Goal: Task Accomplishment & Management: Manage account settings

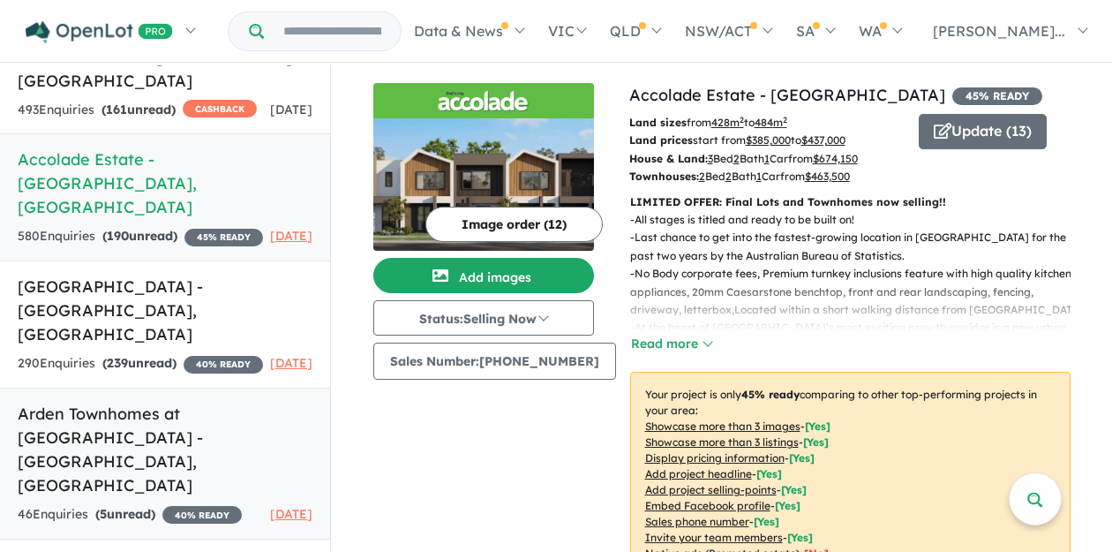
scroll to position [256, 0]
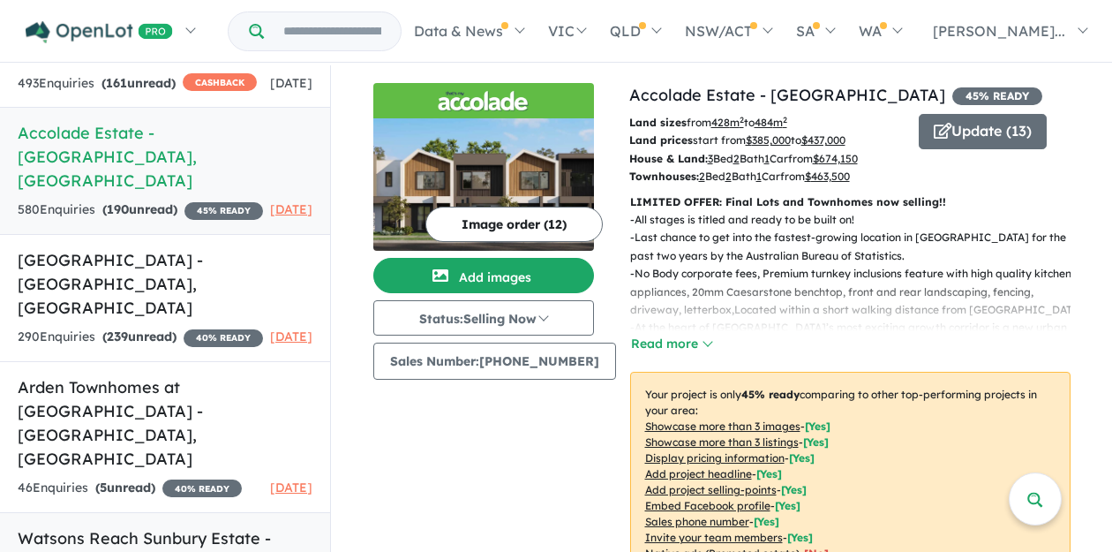
click at [124, 526] on h5 "Watsons Reach Sunbury Estate - [GEOGRAPHIC_DATA] , [GEOGRAPHIC_DATA]" at bounding box center [165, 550] width 295 height 48
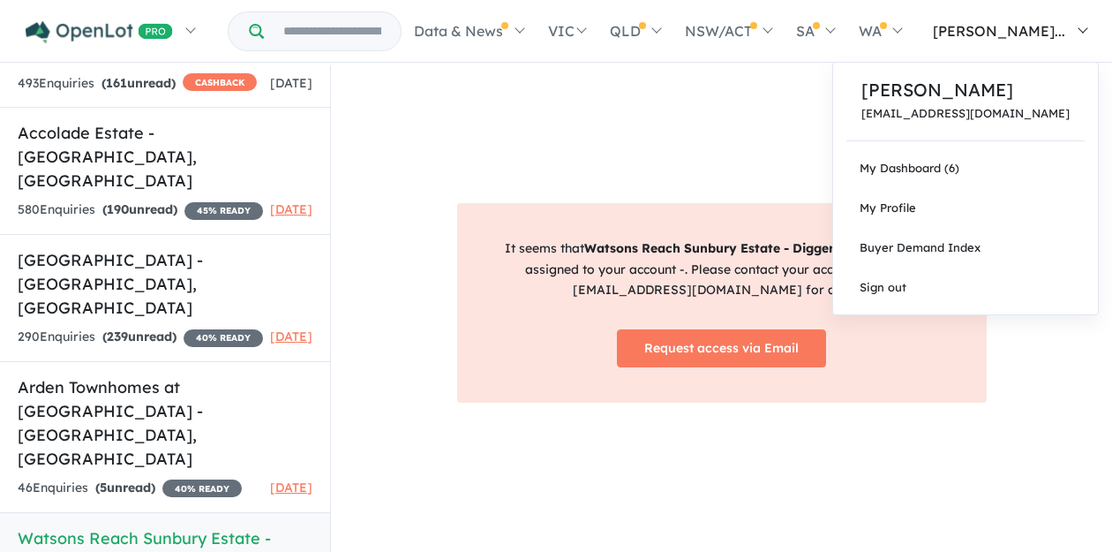
click at [1036, 29] on span "[PERSON_NAME]..." at bounding box center [999, 31] width 132 height 18
click at [984, 159] on link "My Dashboard (6)" at bounding box center [965, 168] width 265 height 40
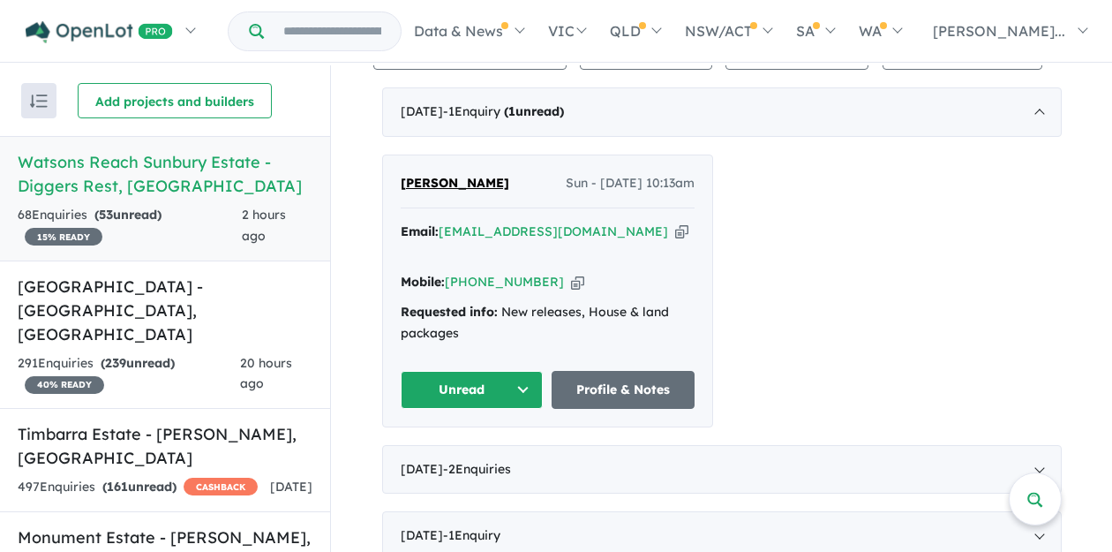
scroll to position [618, 0]
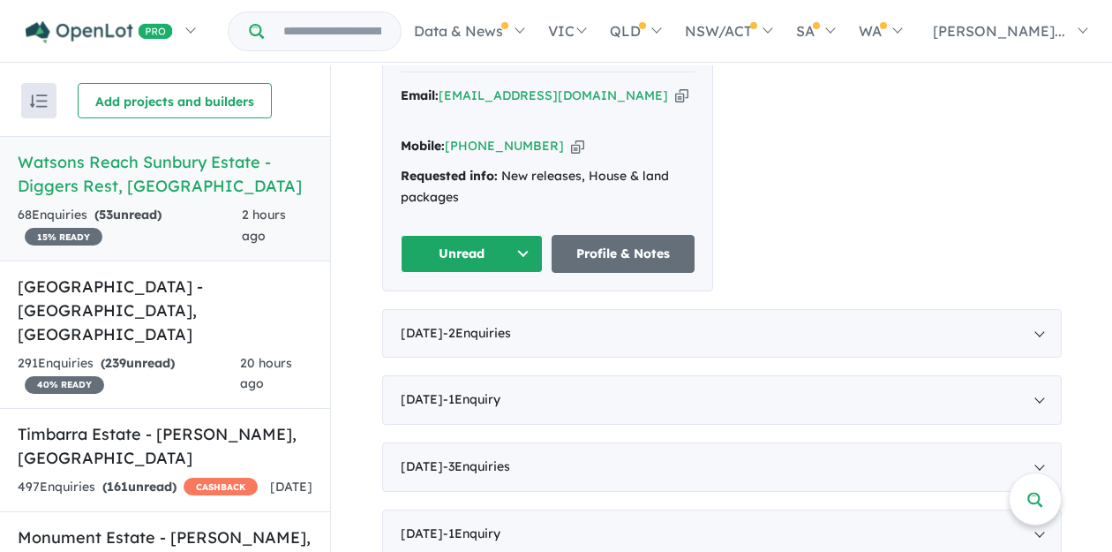
click at [498, 235] on button "Unread" at bounding box center [472, 254] width 143 height 38
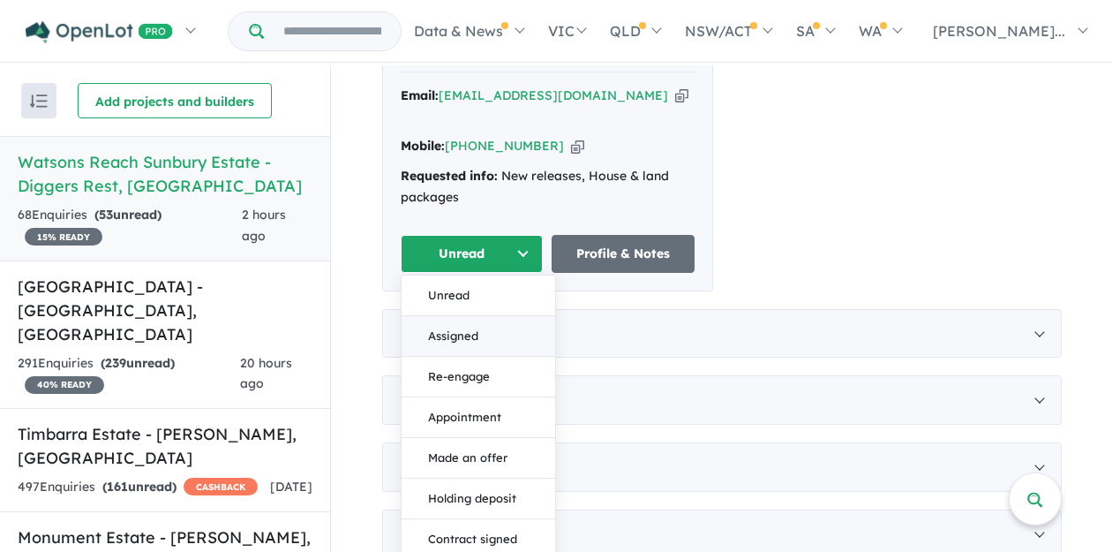
click at [495, 316] on button "Assigned" at bounding box center [479, 336] width 154 height 41
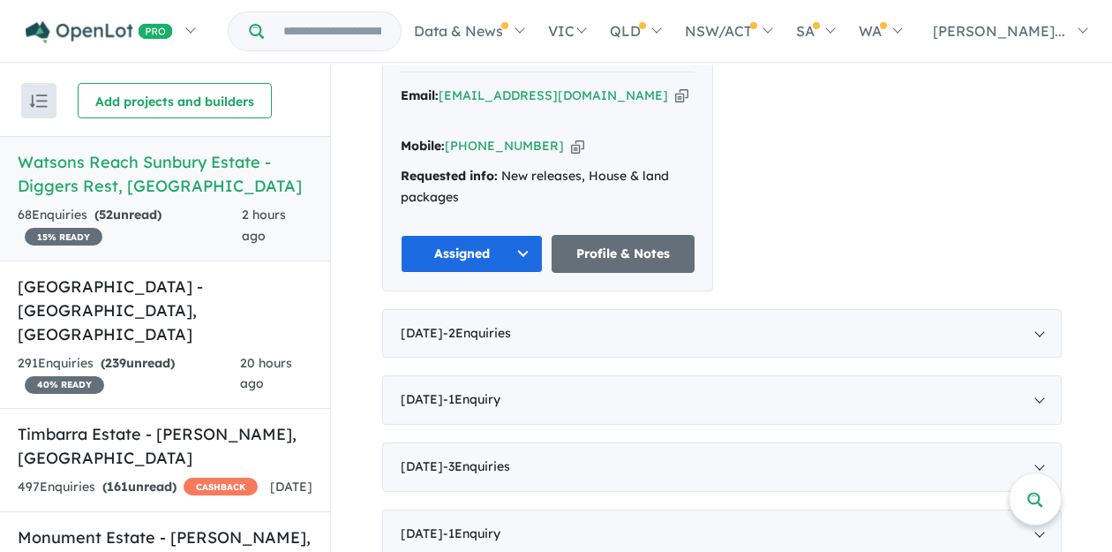
drag, startPoint x: 554, startPoint y: 128, endPoint x: 566, endPoint y: 116, distance: 17.5
click at [571, 137] on icon "button" at bounding box center [577, 146] width 13 height 19
click at [675, 97] on icon "button" at bounding box center [681, 96] width 13 height 19
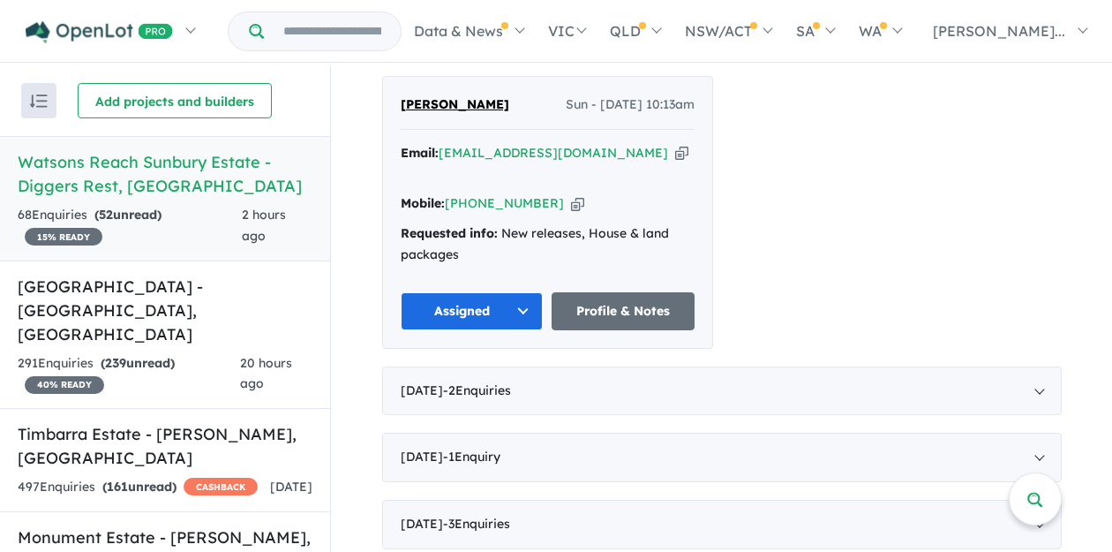
scroll to position [530, 0]
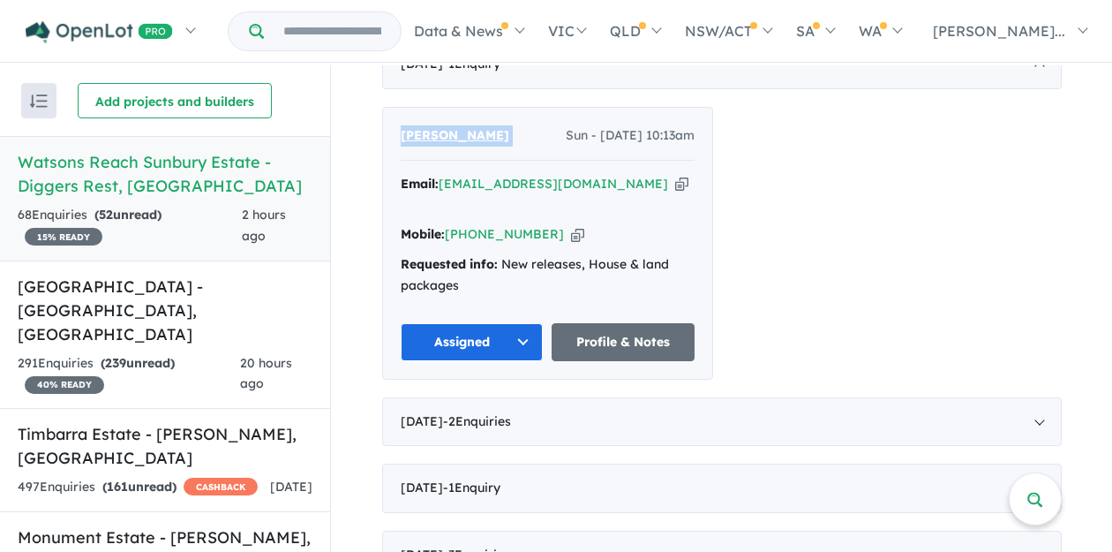
drag, startPoint x: 520, startPoint y: 138, endPoint x: 393, endPoint y: 155, distance: 128.4
click at [393, 155] on div "Michelle Hopkins Sun - 14/09/2025, 10:13am Email: pearlmtipping@gmail.com Copie…" at bounding box center [547, 243] width 329 height 271
copy span "Michelle Hopkins"
click at [980, 289] on div "Michelle Hopkins Sun - 14/09/2025, 10:13am Email: pearlmtipping@gmail.com Copie…" at bounding box center [722, 243] width 680 height 273
